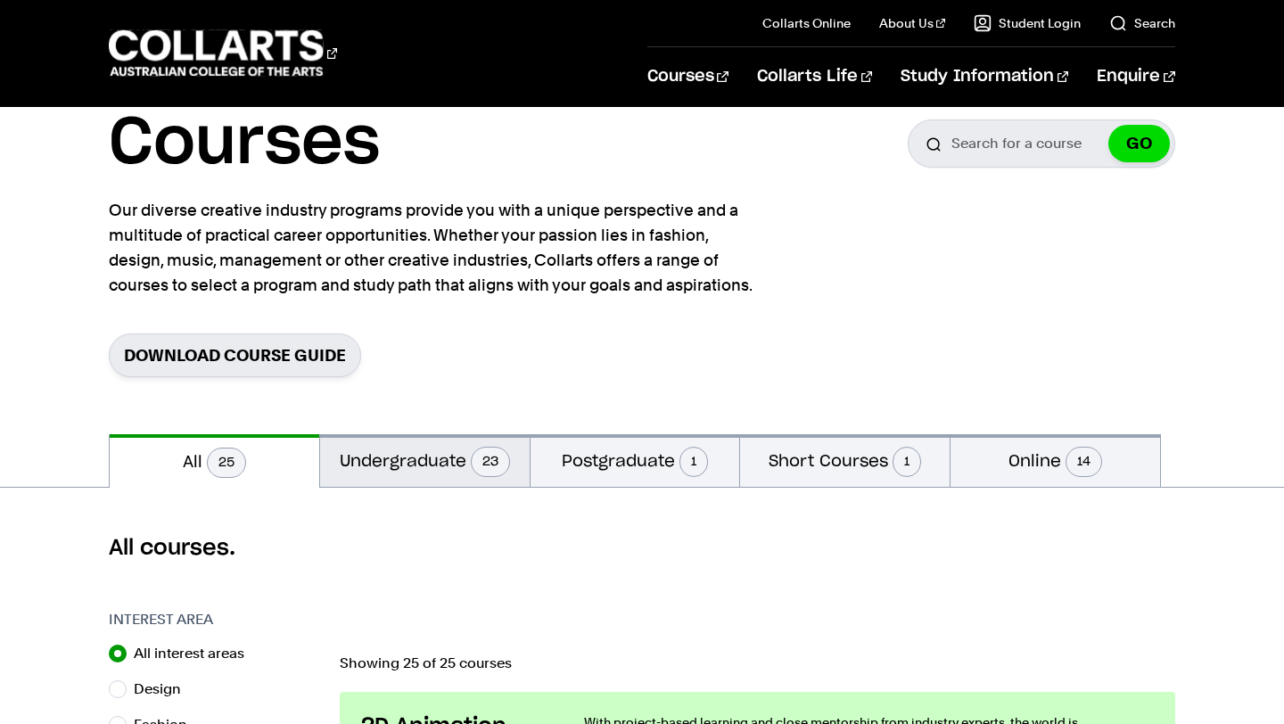
click at [409, 447] on button "Undergraduate 23" at bounding box center [424, 460] width 209 height 53
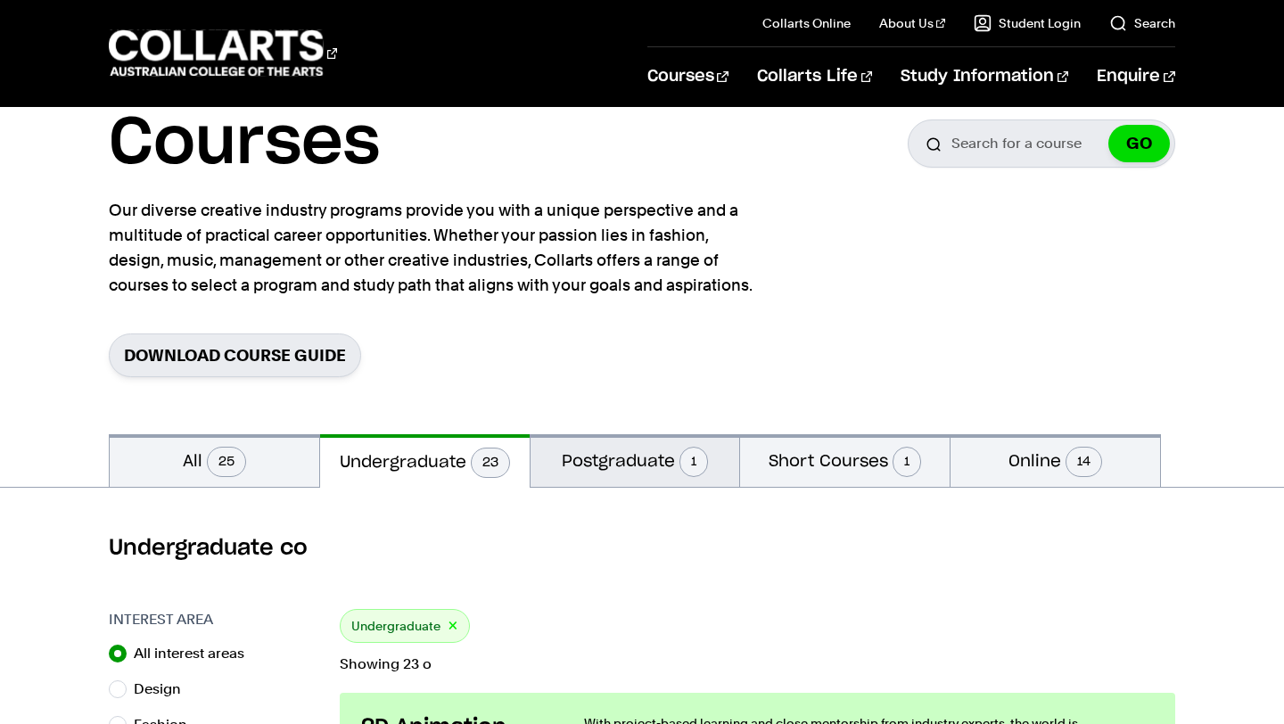
click at [615, 464] on button "Postgraduate 1" at bounding box center [634, 460] width 209 height 53
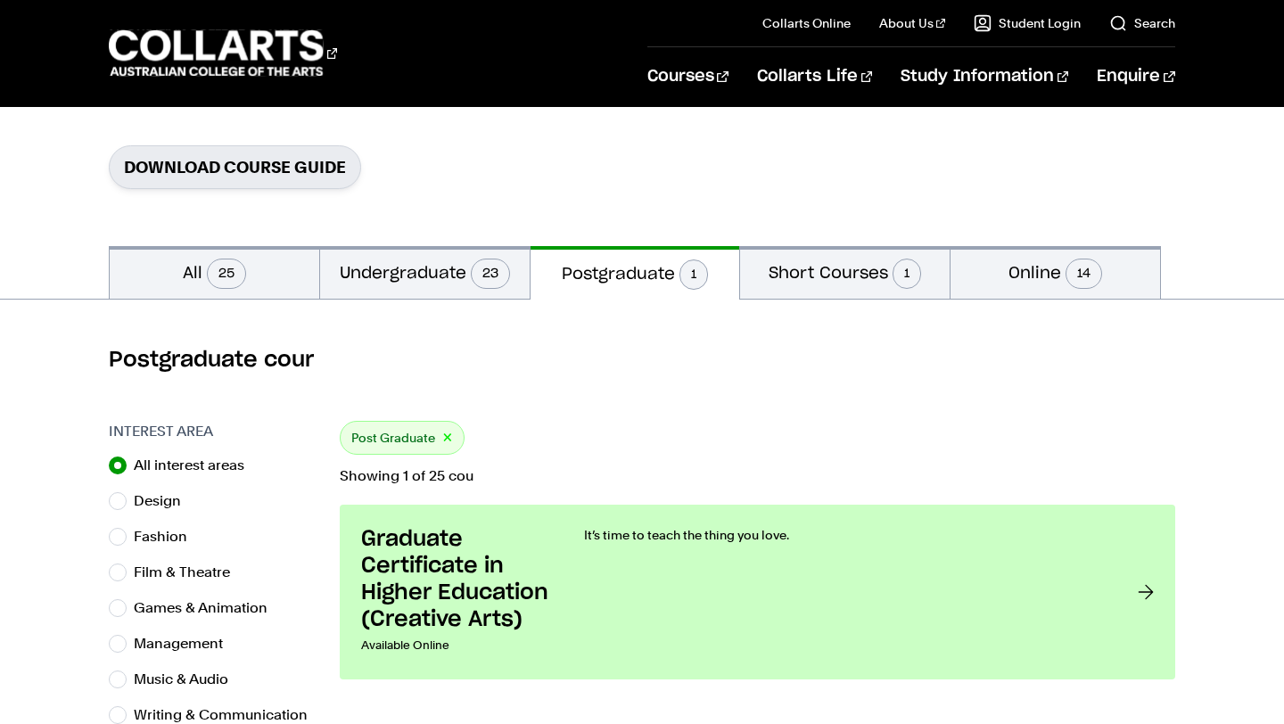
scroll to position [266, 0]
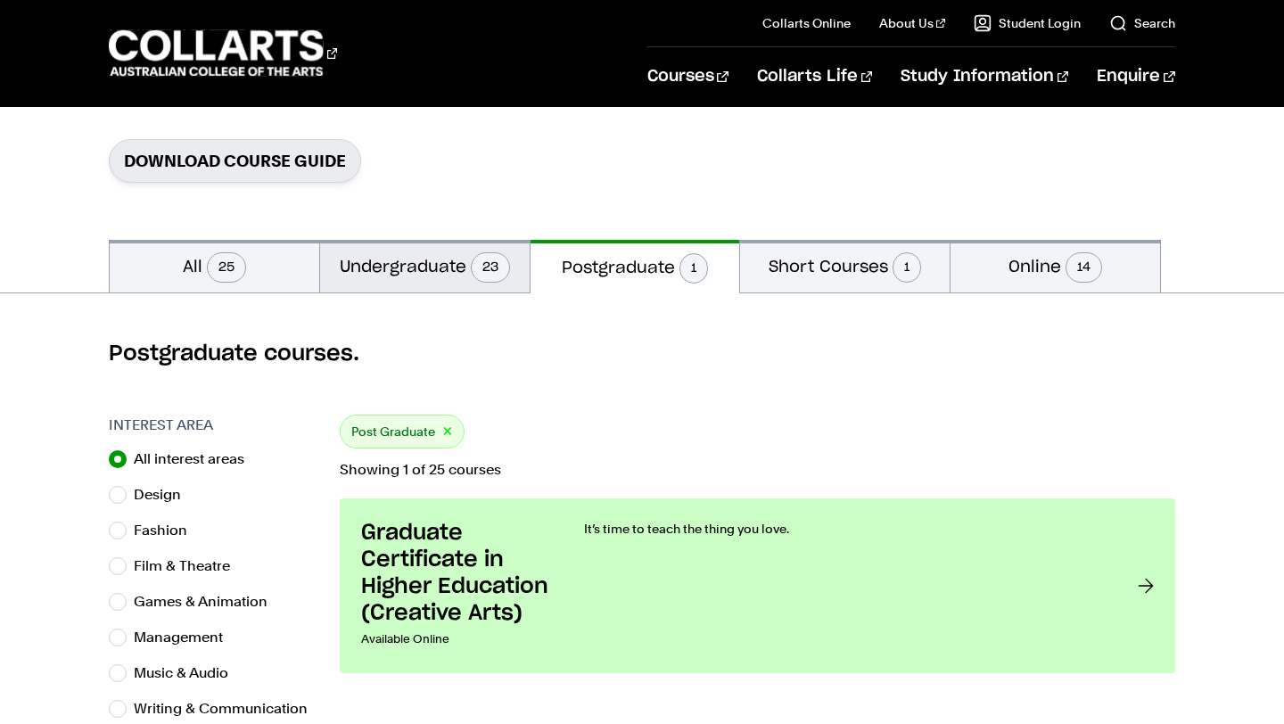
click at [431, 268] on button "Undergraduate 23" at bounding box center [424, 266] width 209 height 53
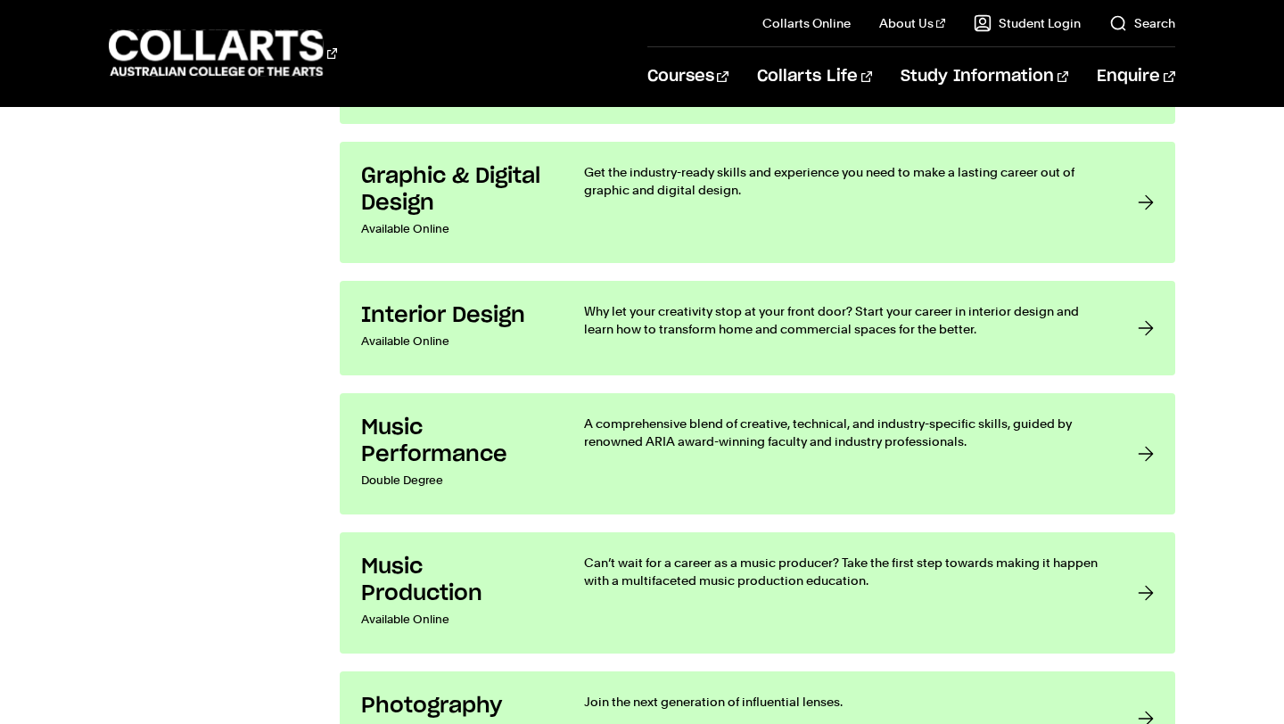
scroll to position [2590, 0]
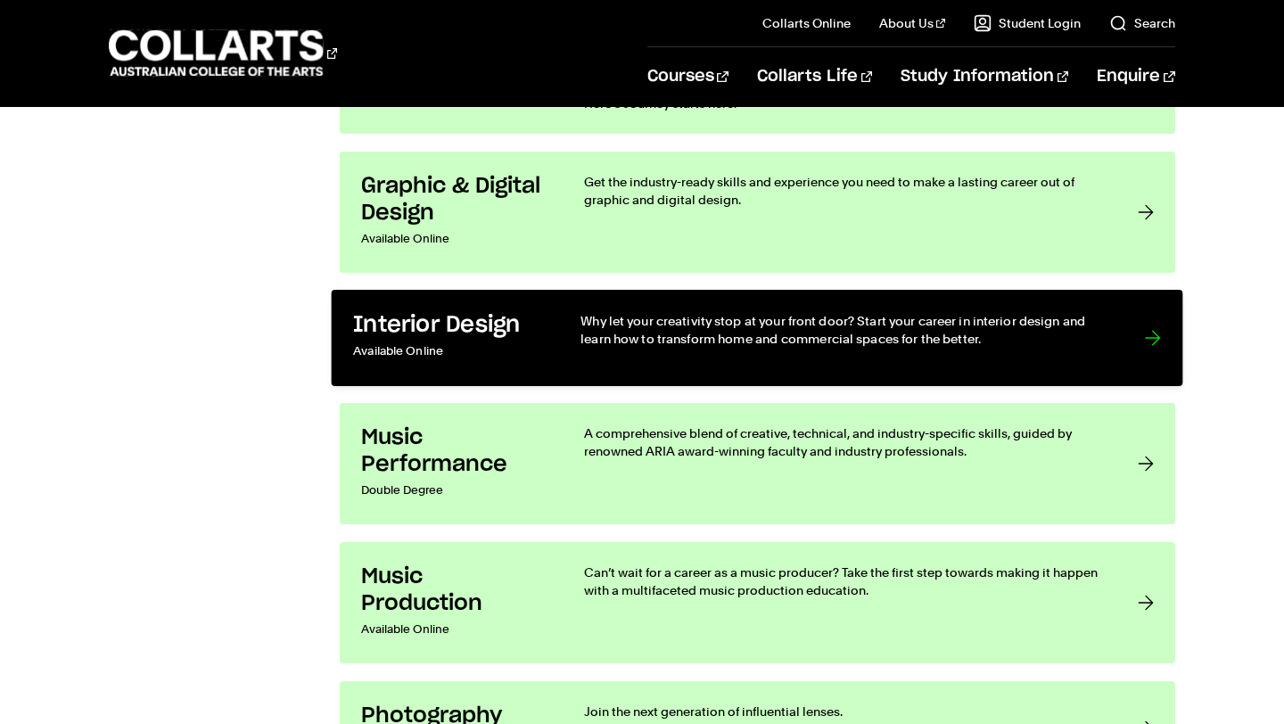
click at [525, 337] on h3 "Interior Design" at bounding box center [449, 326] width 191 height 28
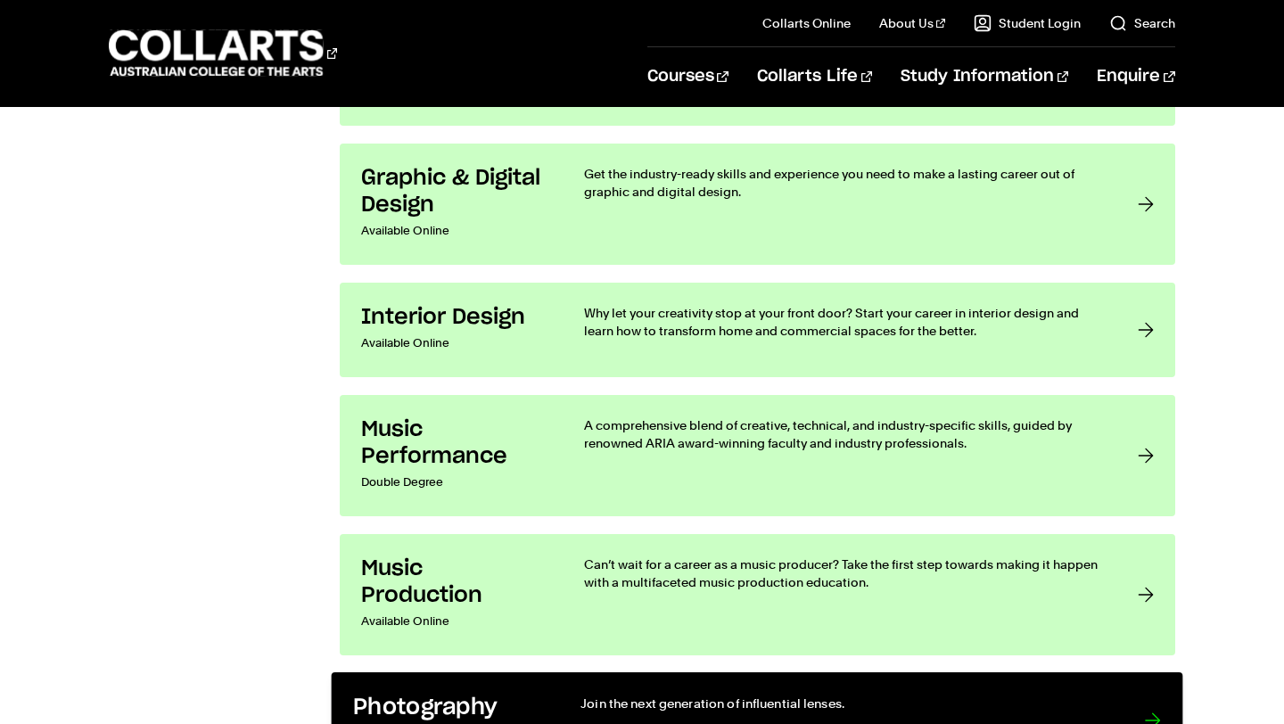
scroll to position [2761, 0]
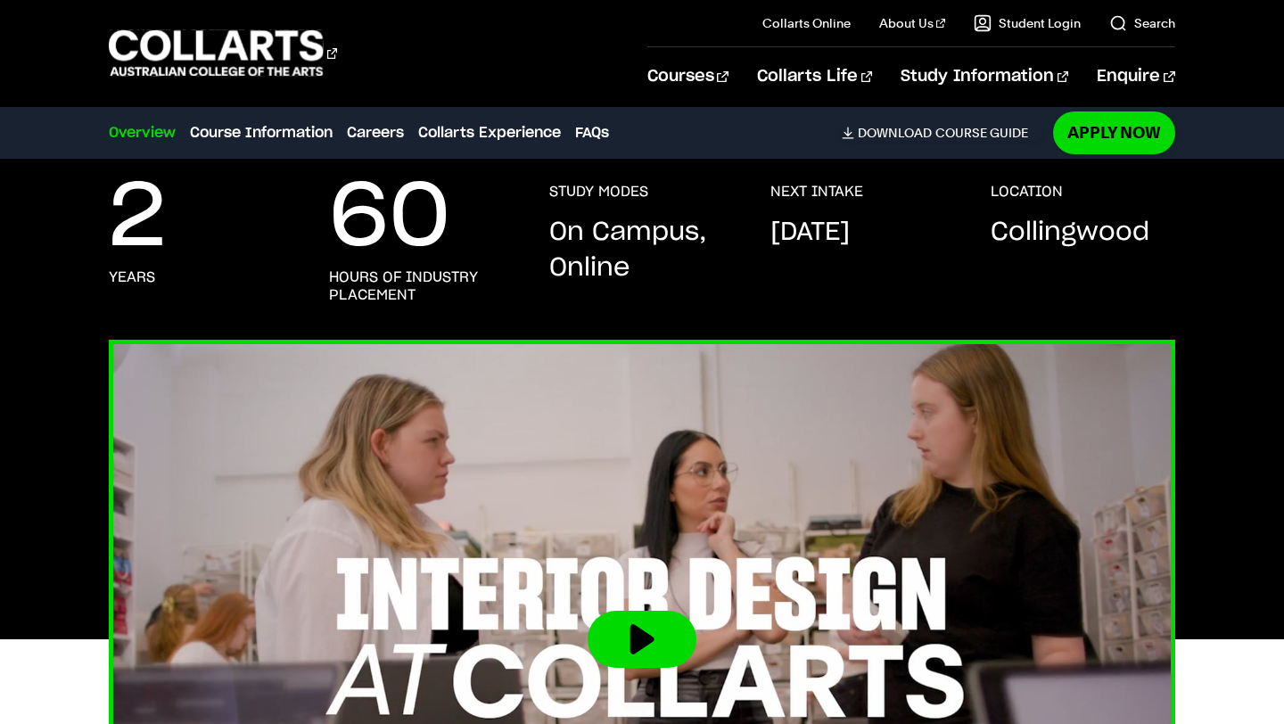
scroll to position [372, 0]
